Goal: Information Seeking & Learning: Learn about a topic

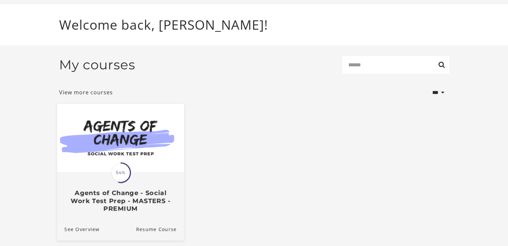
scroll to position [59, 0]
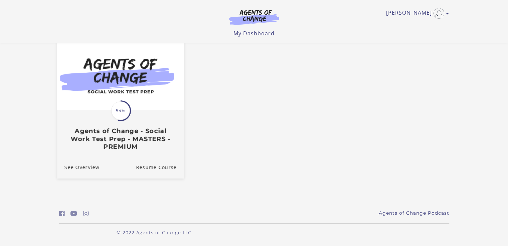
click at [131, 114] on div "Translation missing: en.liquid.partials.dashboard_course_card.progress_descript…" at bounding box center [120, 131] width 127 height 40
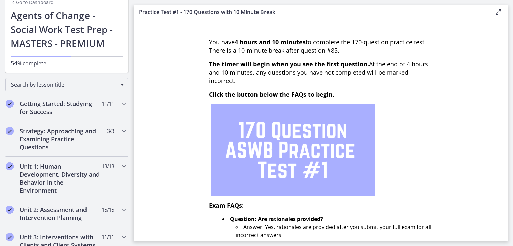
scroll to position [33, 0]
click at [74, 173] on h2 "Unit 1: Human Development, Diversity and Behavior in the Environment" at bounding box center [60, 178] width 81 height 32
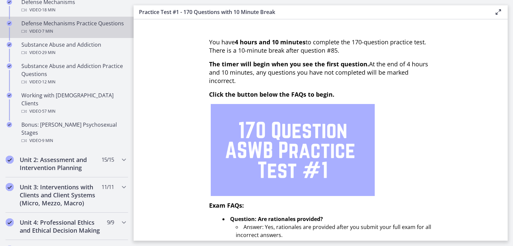
scroll to position [434, 0]
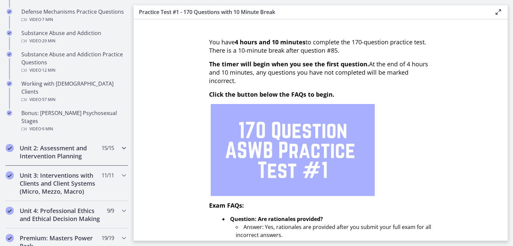
click at [64, 144] on h2 "Unit 2: Assessment and Intervention Planning" at bounding box center [60, 152] width 81 height 16
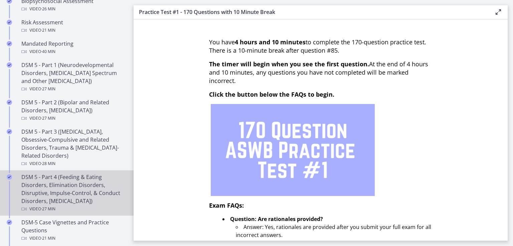
scroll to position [267, 0]
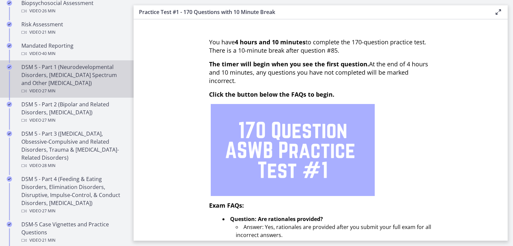
click at [56, 80] on div "DSM 5 - Part 1 (Neurodevelopmental Disorders, [MEDICAL_DATA] Spectrum and Other…" at bounding box center [73, 79] width 104 height 32
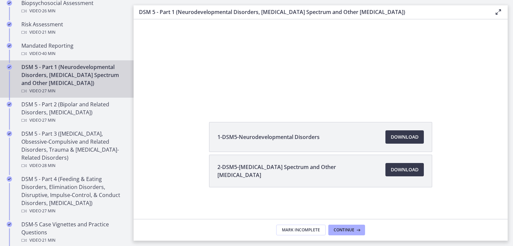
scroll to position [71, 0]
click at [392, 137] on span "Download Opens in a new window" at bounding box center [404, 137] width 28 height 8
click at [364, 173] on span "2-DSM5-[MEDICAL_DATA] Spectrum and Other [MEDICAL_DATA]" at bounding box center [297, 171] width 160 height 16
click at [391, 170] on span "Download Opens in a new window" at bounding box center [404, 170] width 28 height 8
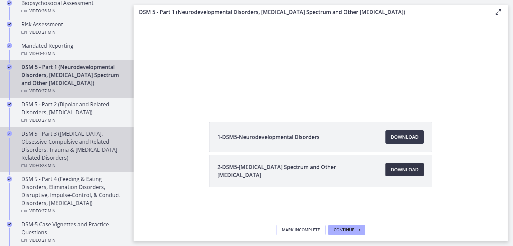
scroll to position [300, 0]
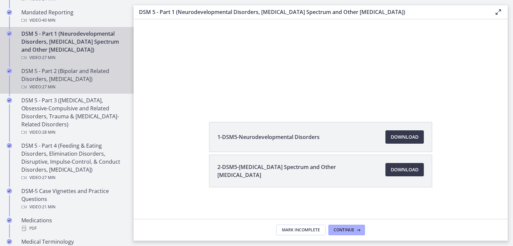
click at [90, 72] on div "DSM 5 - Part 2 (Bipolar and Related Disorders, [MEDICAL_DATA]) Video · 27 min" at bounding box center [73, 79] width 104 height 24
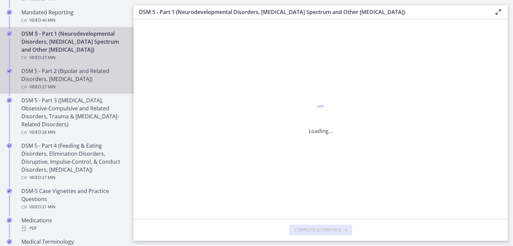
scroll to position [0, 0]
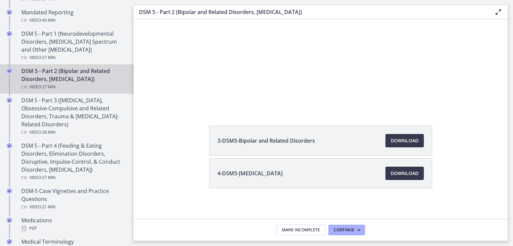
scroll to position [68, 0]
click at [400, 141] on span "Download Opens in a new window" at bounding box center [404, 140] width 28 height 8
click at [400, 174] on span "Download Opens in a new window" at bounding box center [404, 173] width 28 height 8
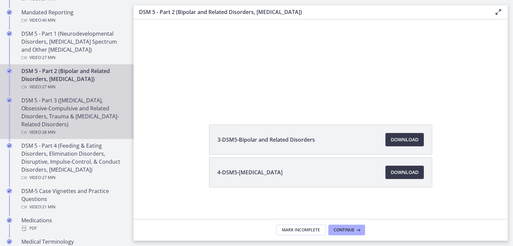
click at [98, 119] on div "DSM 5 - Part 3 ([MEDICAL_DATA], Obsessive-Compulsive and Related Disorders, Tra…" at bounding box center [73, 116] width 104 height 40
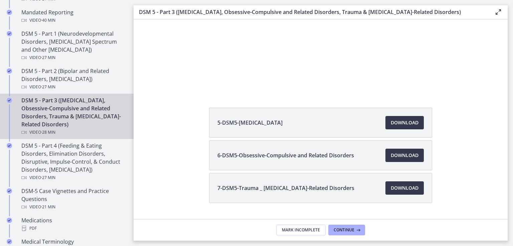
scroll to position [101, 0]
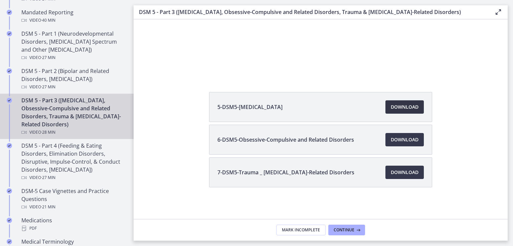
click at [390, 108] on span "Download Opens in a new window" at bounding box center [404, 107] width 28 height 8
click at [409, 141] on span "Download Opens in a new window" at bounding box center [404, 140] width 28 height 8
click at [391, 170] on span "Download Opens in a new window" at bounding box center [404, 173] width 28 height 8
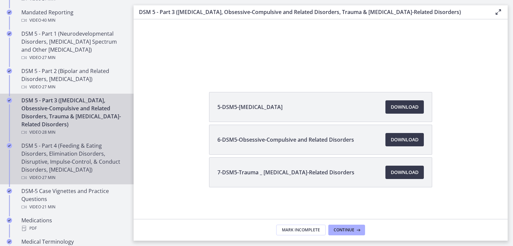
click at [76, 160] on div "DSM 5 - Part 4 (Feeding & Eating Disorders, Elimination Disorders, Disruptive, …" at bounding box center [73, 162] width 104 height 40
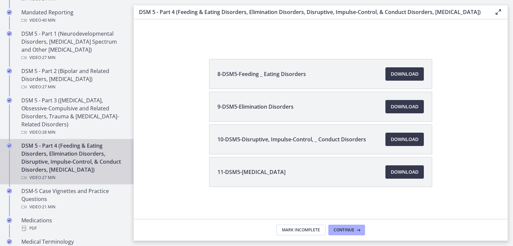
scroll to position [135, 0]
click at [392, 106] on span "Download Opens in a new window" at bounding box center [404, 107] width 28 height 8
click at [397, 173] on span "Download Opens in a new window" at bounding box center [404, 172] width 28 height 8
